Goal: Find specific page/section: Find specific page/section

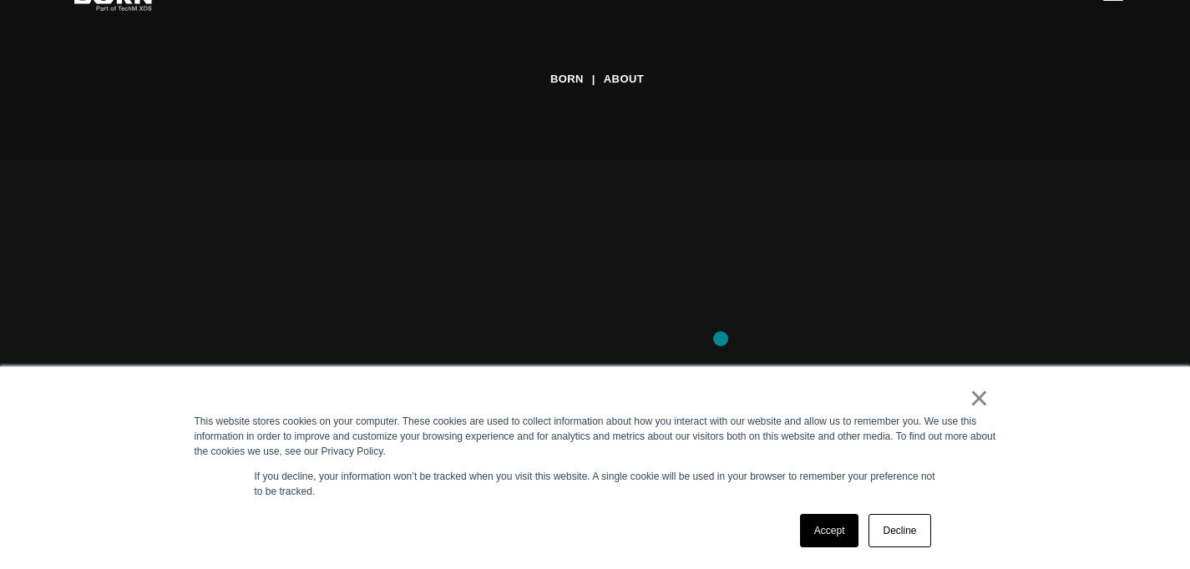
scroll to position [368, 0]
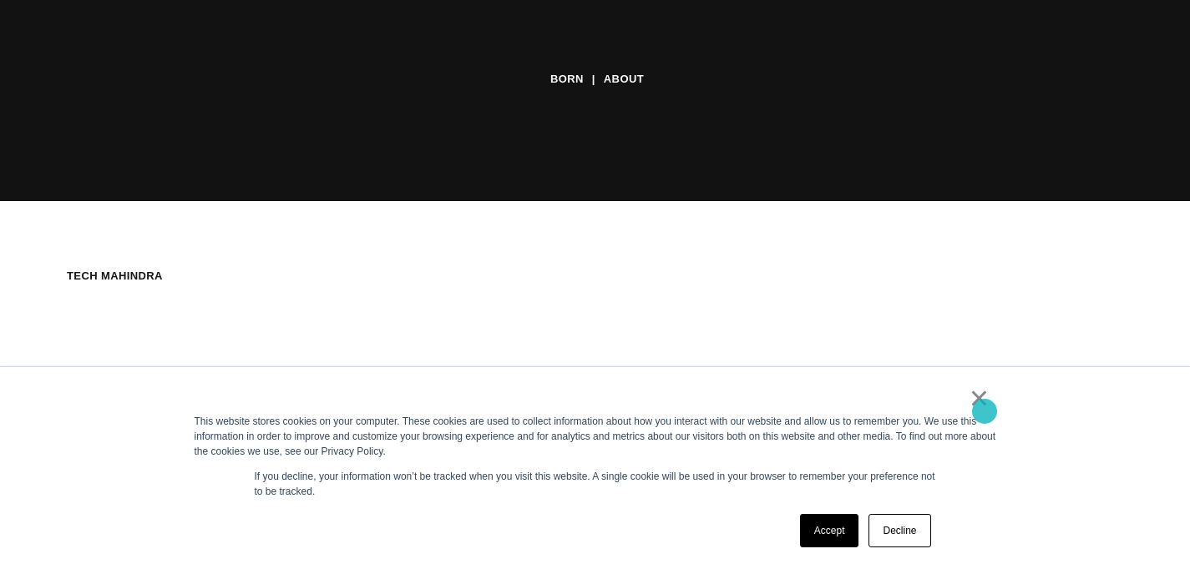
click at [984, 406] on link "×" at bounding box center [979, 398] width 20 height 15
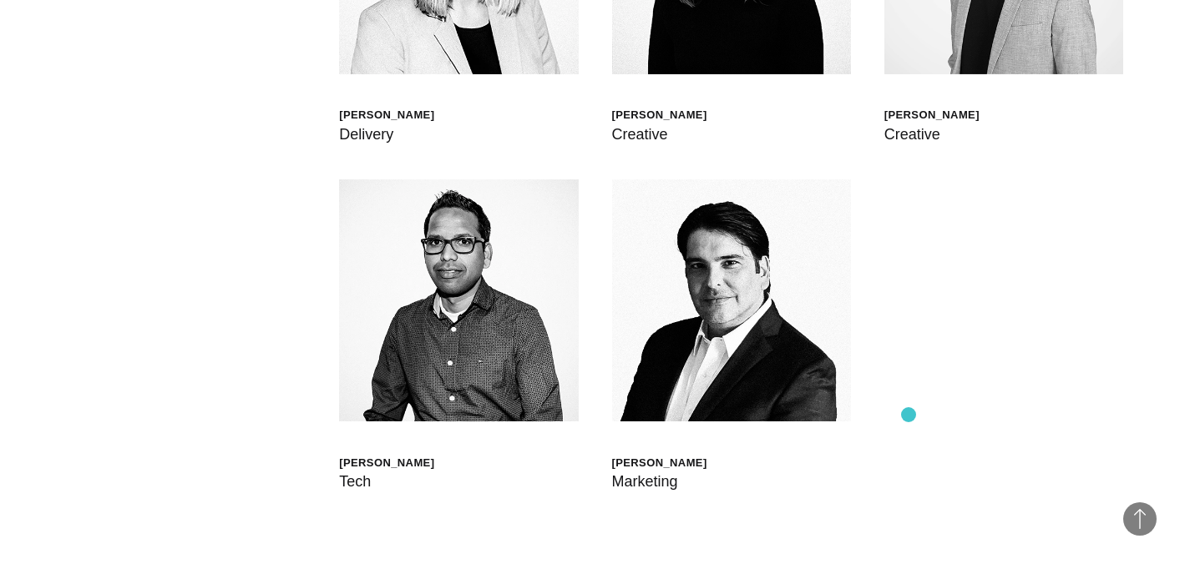
scroll to position [4070, 0]
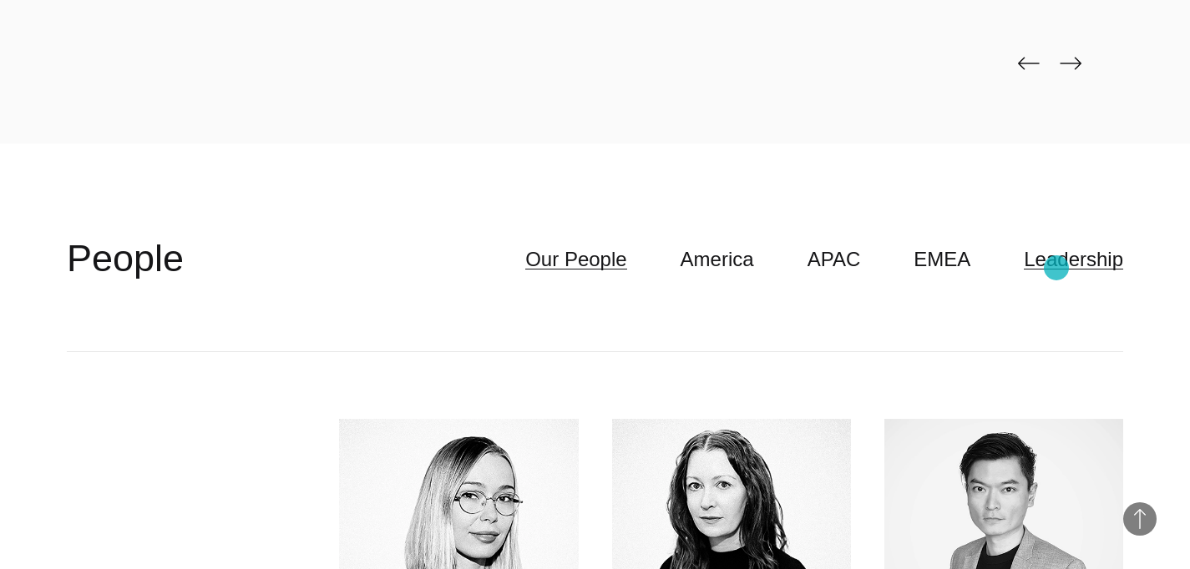
click at [1056, 268] on link "Leadership" at bounding box center [1072, 260] width 99 height 32
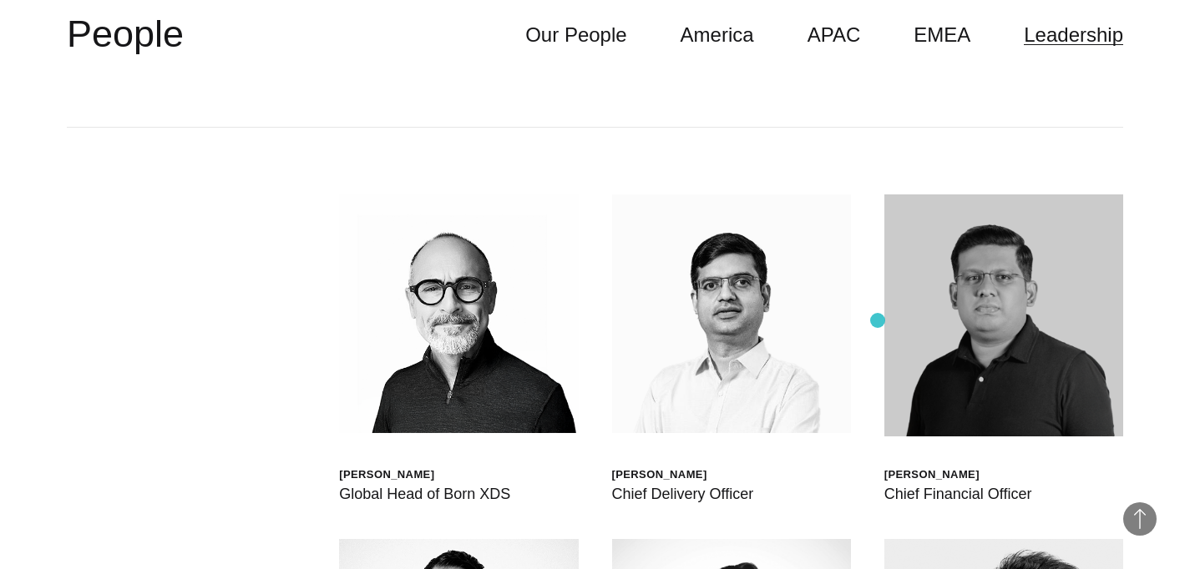
scroll to position [4248, 0]
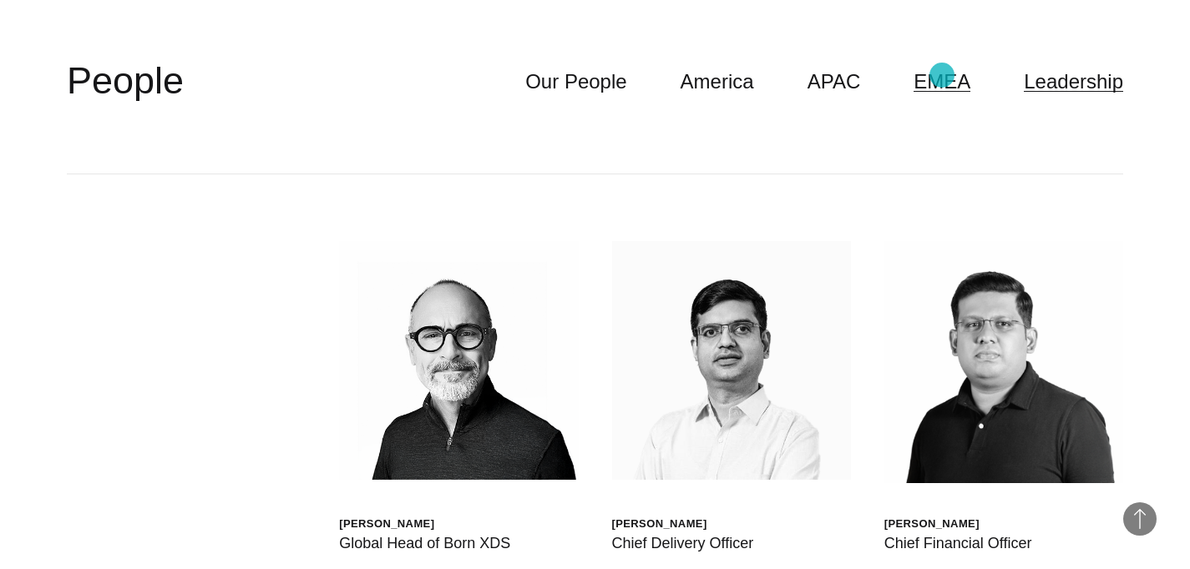
click at [942, 75] on link "EMEA" at bounding box center [941, 82] width 57 height 32
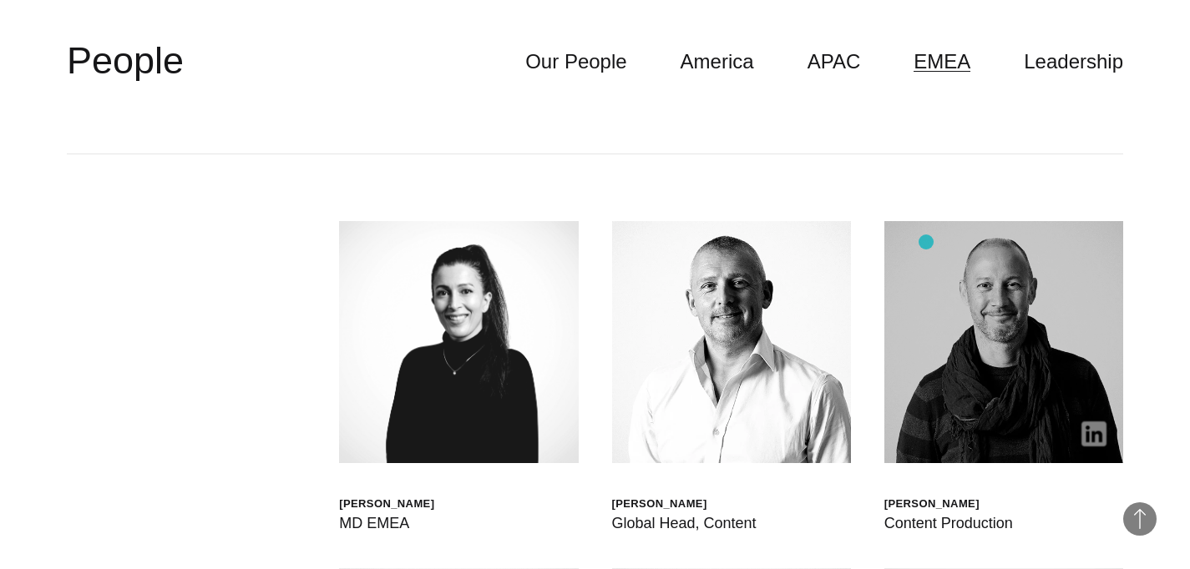
scroll to position [4185, 0]
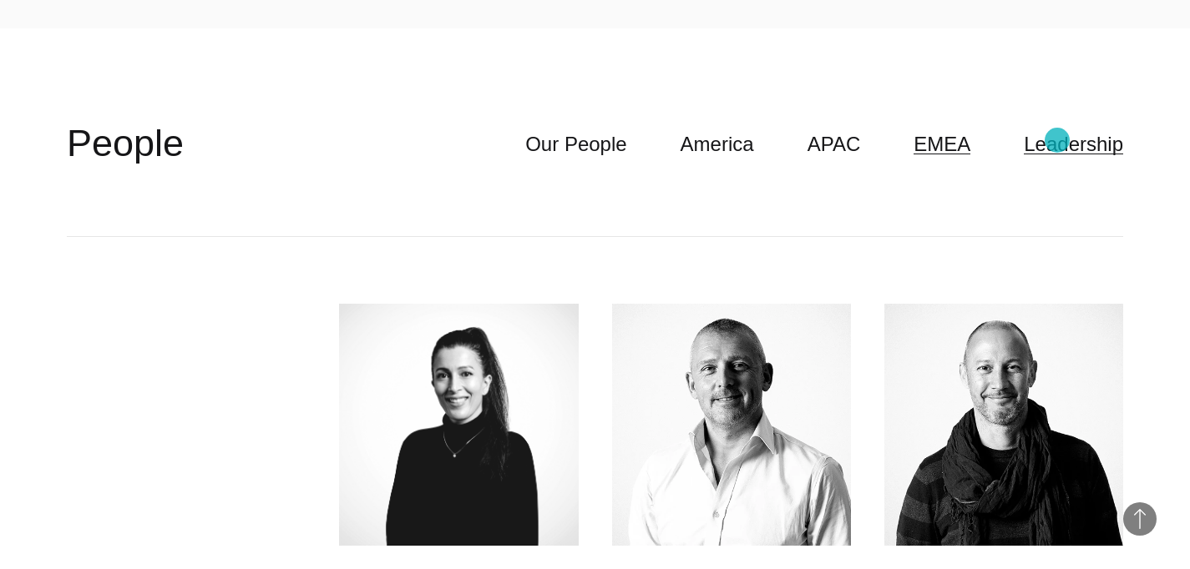
click at [1057, 140] on link "Leadership" at bounding box center [1072, 145] width 99 height 32
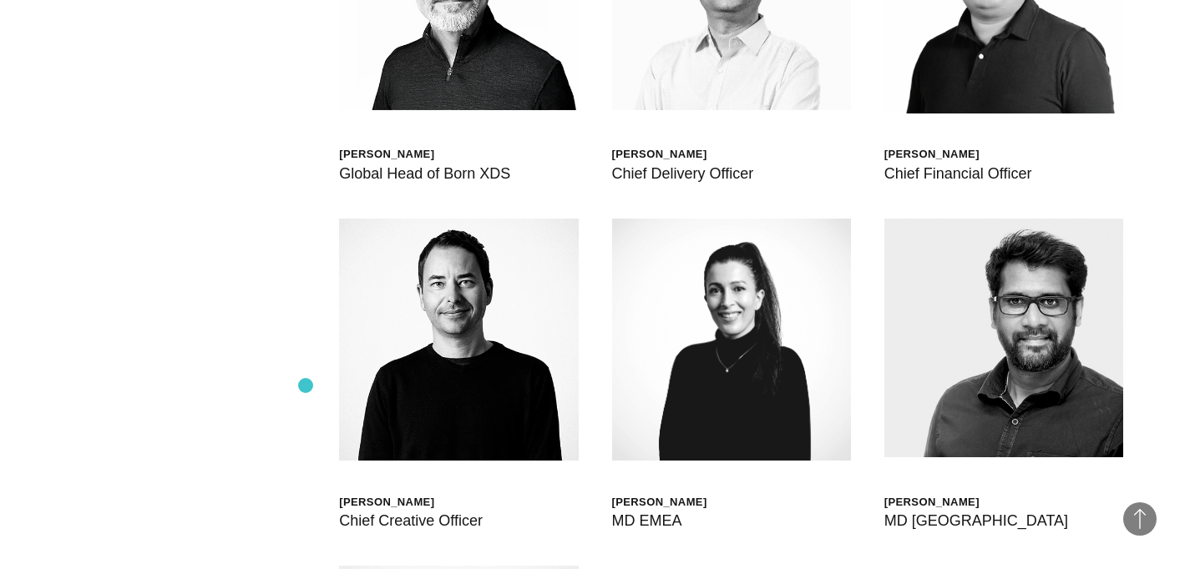
scroll to position [4698, 0]
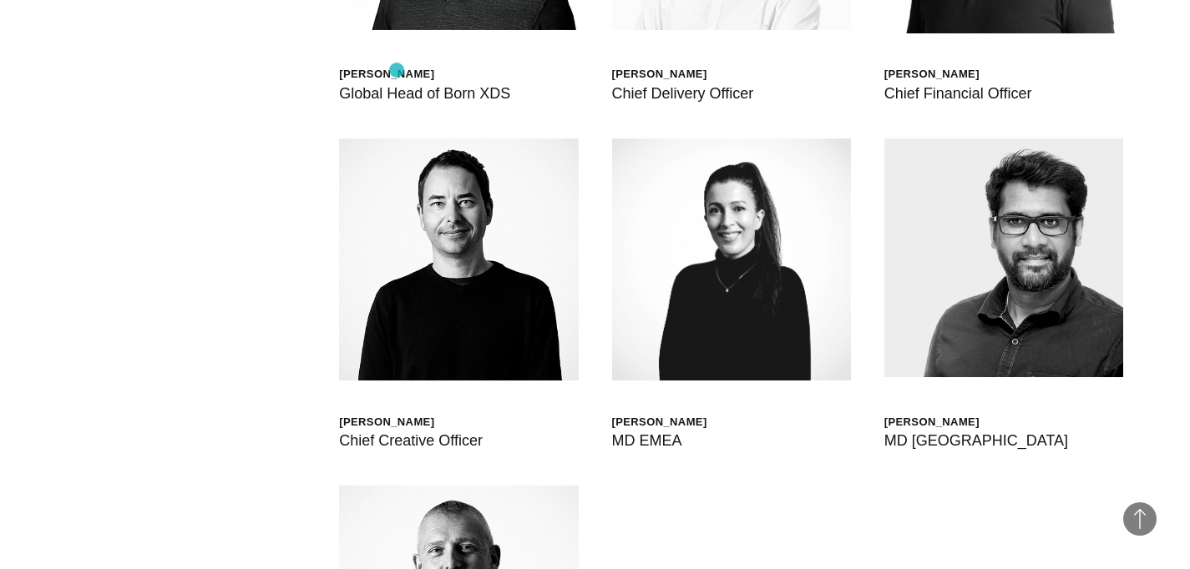
click at [394, 67] on div "[PERSON_NAME]" at bounding box center [424, 74] width 171 height 14
click at [380, 89] on div "Global Head of Born XDS" at bounding box center [424, 93] width 171 height 23
click at [375, 75] on div "[PERSON_NAME]" at bounding box center [424, 74] width 171 height 14
copy div "[PERSON_NAME]"
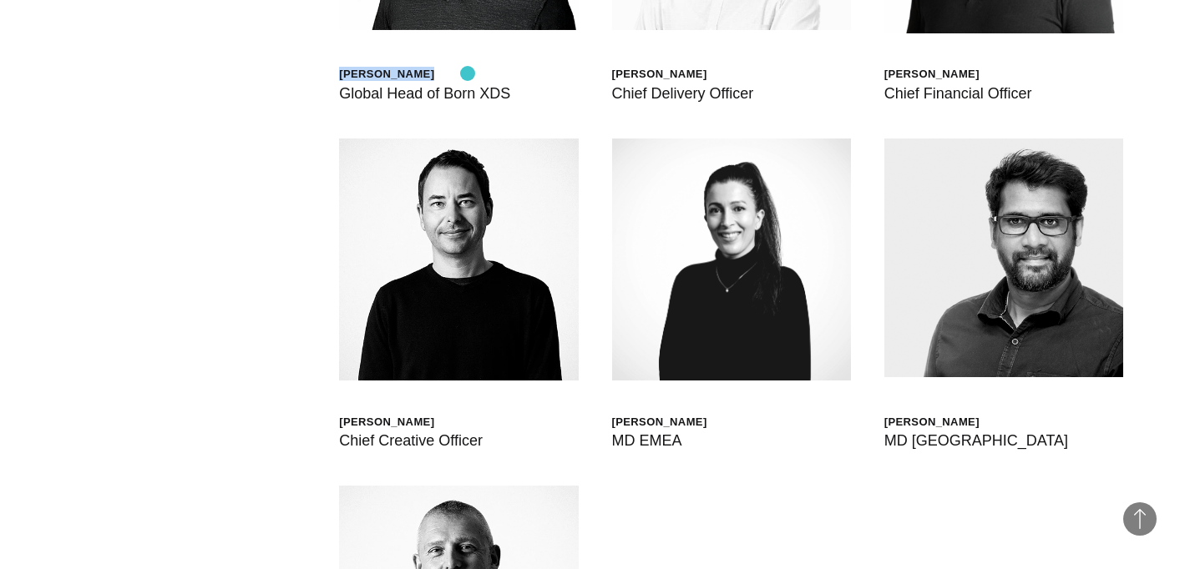
drag, startPoint x: 338, startPoint y: 75, endPoint x: 467, endPoint y: 73, distance: 129.4
click at [467, 73] on div "[PERSON_NAME] Global Head of Born XDS [PERSON_NAME] Chief Delivery Officer [PER…" at bounding box center [595, 313] width 1056 height 1176
